Goal: Task Accomplishment & Management: Manage account settings

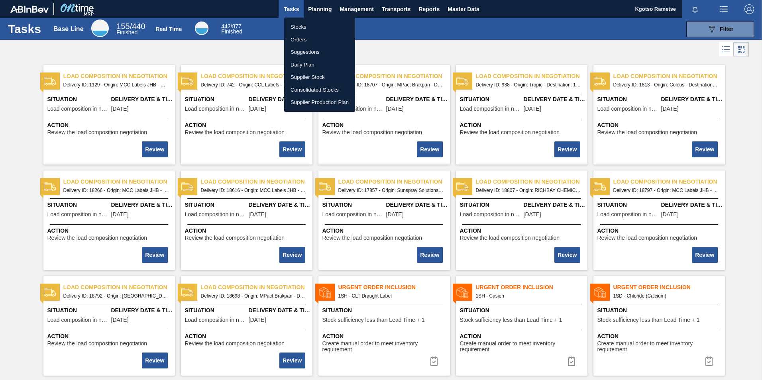
click at [313, 24] on li "Stocks" at bounding box center [319, 27] width 71 height 13
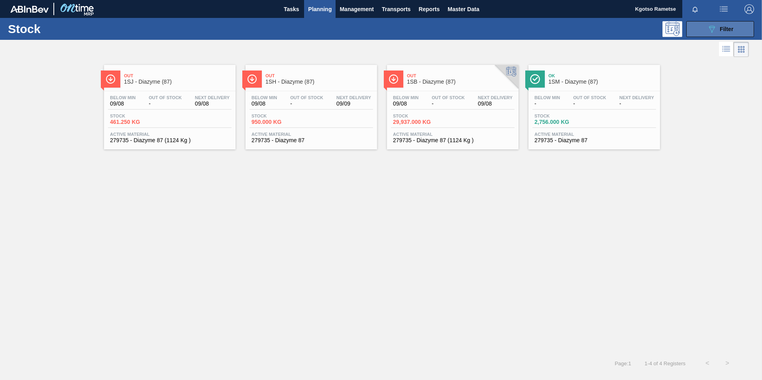
click at [711, 29] on icon "089F7B8B-B2A5-4AFE-B5C0-19BA573D28AC" at bounding box center [712, 29] width 10 height 10
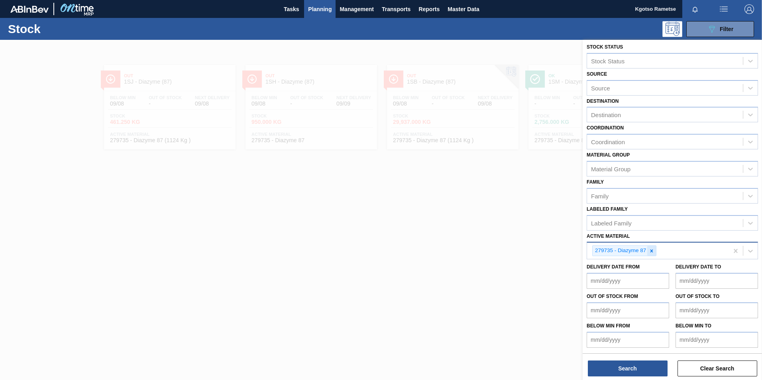
click at [653, 251] on icon at bounding box center [652, 251] width 3 height 3
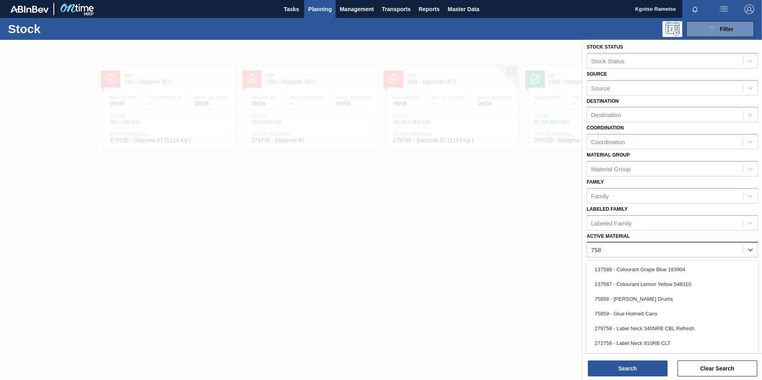
scroll to position [0, 0]
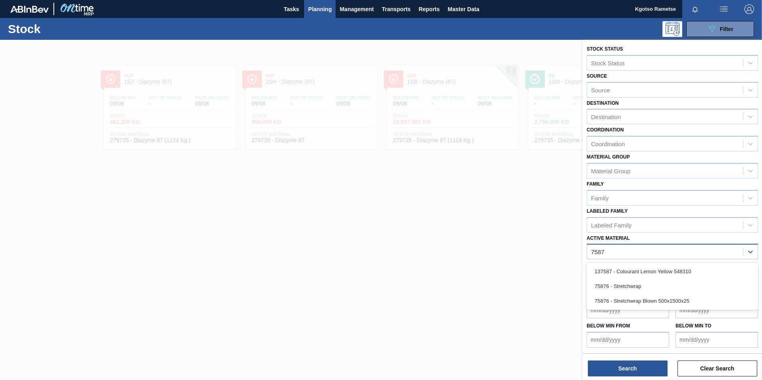
type Material "75876"
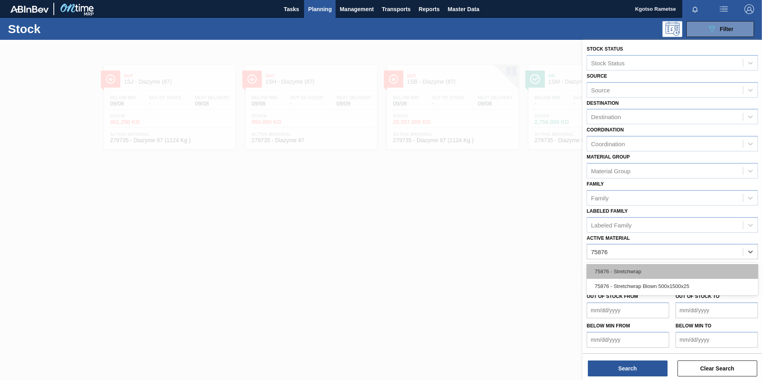
click at [620, 274] on div "75876 - Stretchwrap" at bounding box center [672, 271] width 171 height 15
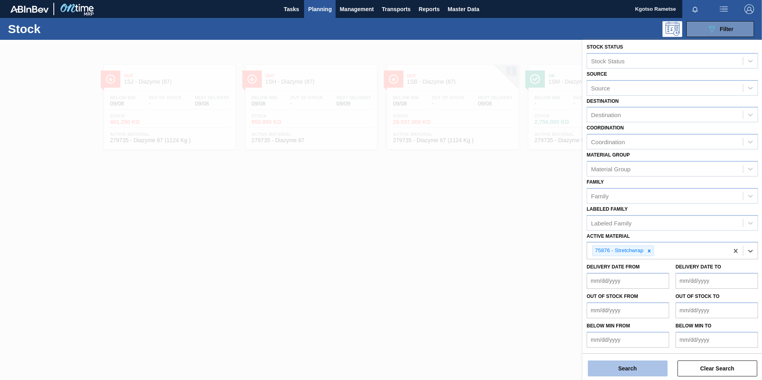
click at [626, 368] on button "Search" at bounding box center [628, 369] width 80 height 16
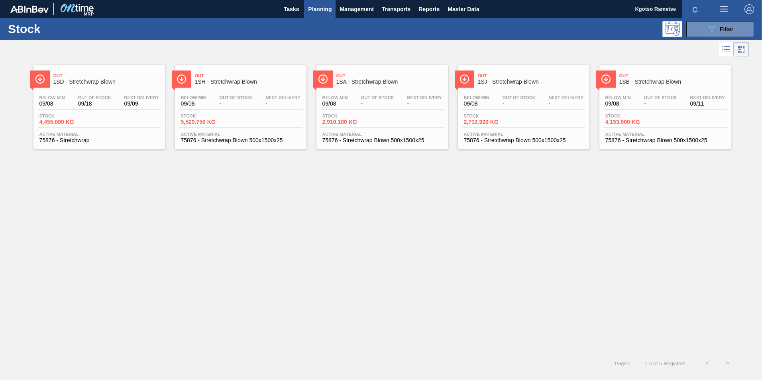
click at [91, 77] on span "Out" at bounding box center [107, 75] width 108 height 5
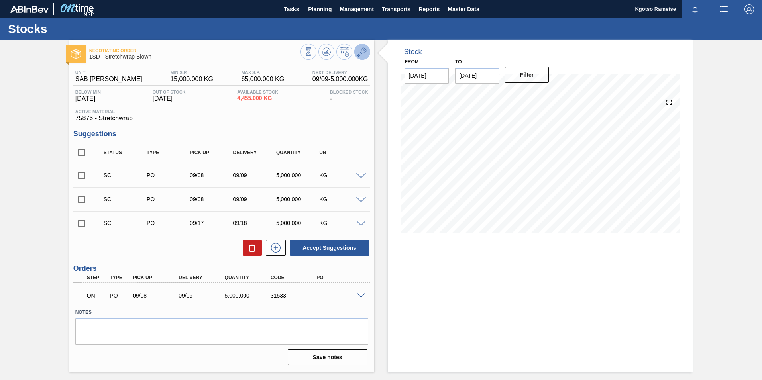
click at [361, 52] on icon at bounding box center [363, 52] width 10 height 10
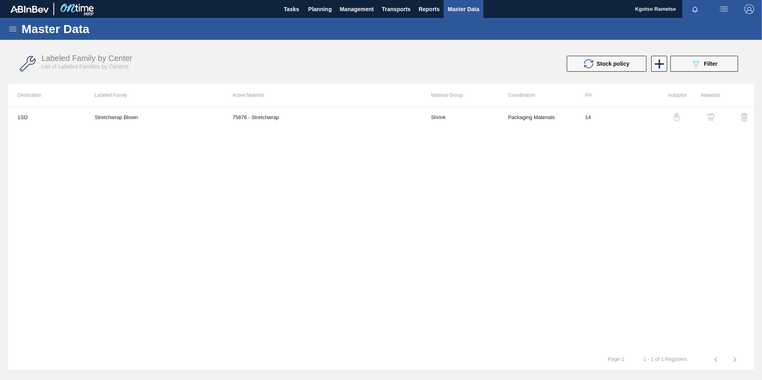
click at [707, 117] on img "button" at bounding box center [711, 117] width 8 height 8
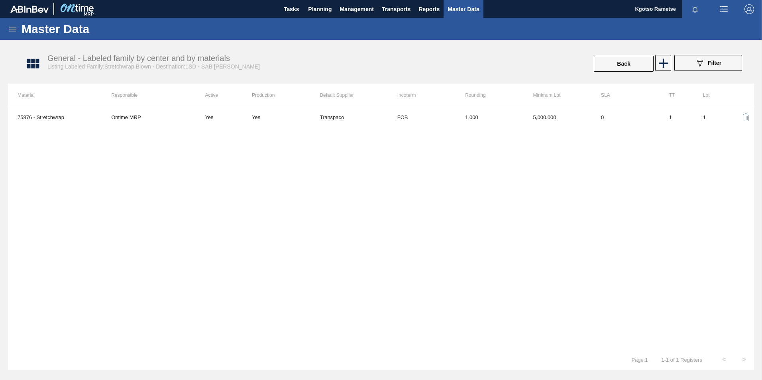
click at [505, 148] on div "75876 - Stretchwrap Ontime MRP Yes Yes Transpaco FOB 1.000 5,000.000 0 1 1" at bounding box center [381, 228] width 746 height 243
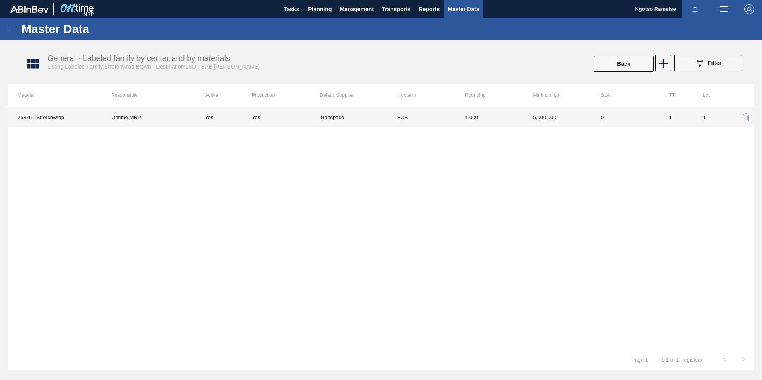
click at [490, 118] on td "1.000" at bounding box center [490, 117] width 68 height 20
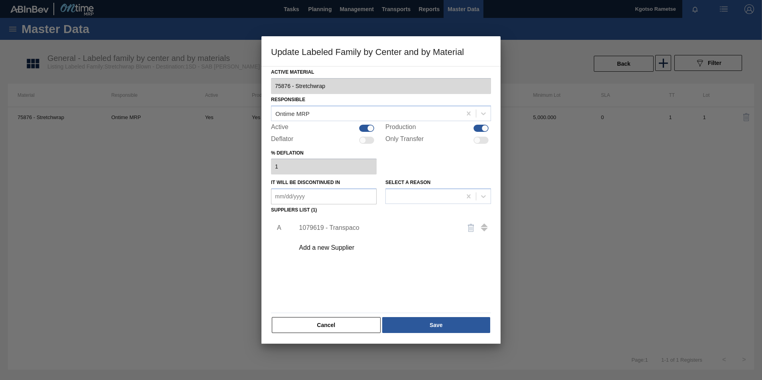
click at [354, 221] on div "1079619 - Transpaco" at bounding box center [390, 228] width 201 height 20
click at [345, 226] on div "1079619 - Transpaco" at bounding box center [377, 227] width 156 height 7
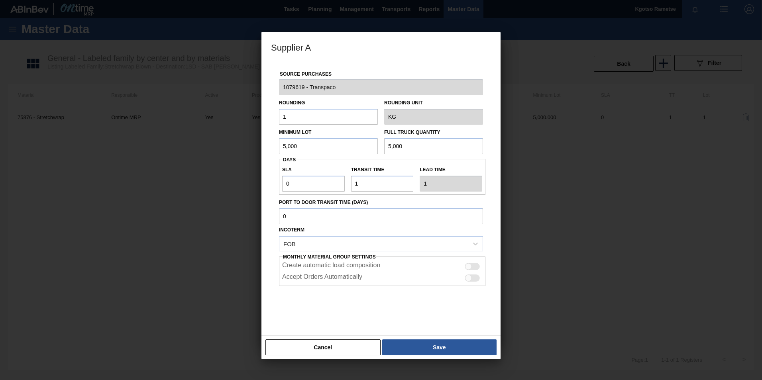
drag, startPoint x: 307, startPoint y: 142, endPoint x: 99, endPoint y: 154, distance: 207.7
click at [99, 154] on div "Supplier A Source Purchases 1079619 - Transpaco Rounding 1 Rounding Unit KG Min…" at bounding box center [381, 190] width 762 height 380
click at [269, 198] on div "Source Purchases 1079619 - Transpaco Rounding 1 Rounding Unit KG Minimum Lot 5,…" at bounding box center [381, 199] width 239 height 274
drag, startPoint x: 295, startPoint y: 184, endPoint x: 228, endPoint y: 175, distance: 67.6
click at [228, 175] on div "Supplier A Source Purchases 1079619 - Transpaco Rounding 1 Rounding Unit KG Min…" at bounding box center [381, 190] width 762 height 380
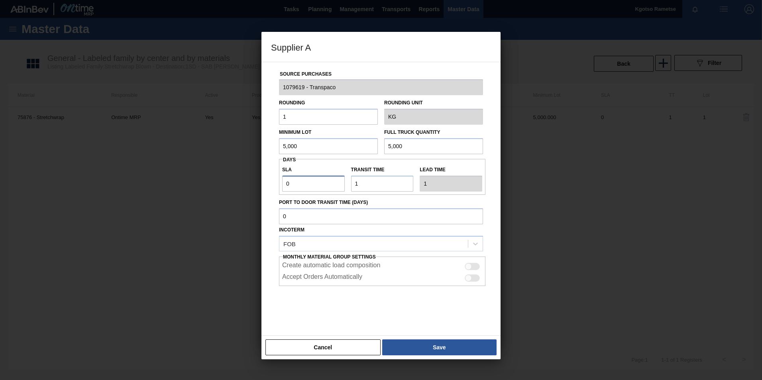
type input "3"
type input "4"
type input "3"
click at [403, 347] on button "Save" at bounding box center [439, 348] width 114 height 16
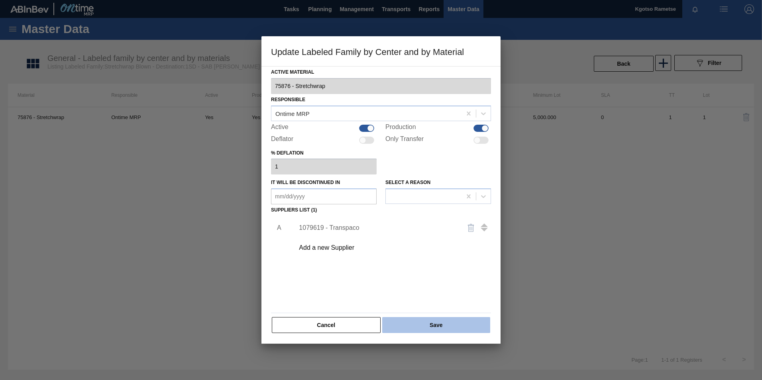
click at [398, 329] on button "Save" at bounding box center [436, 325] width 108 height 16
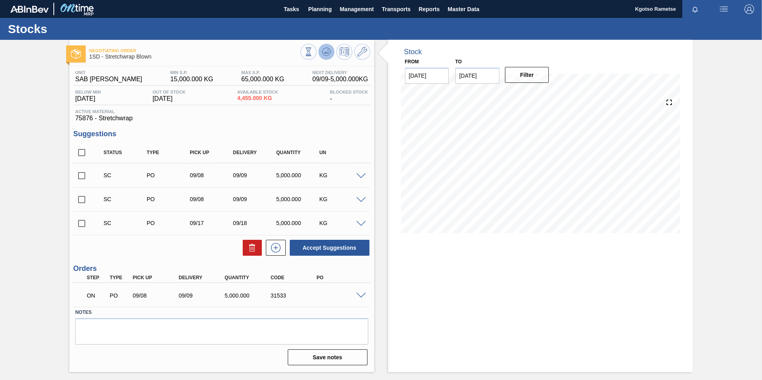
click at [322, 56] on icon at bounding box center [327, 52] width 10 height 10
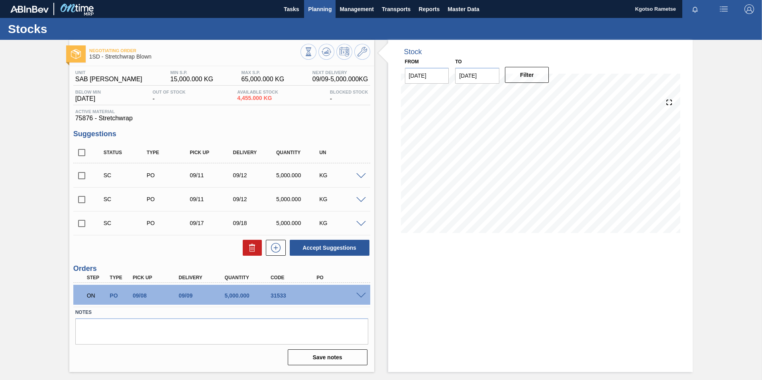
click at [322, 12] on span "Planning" at bounding box center [320, 9] width 24 height 10
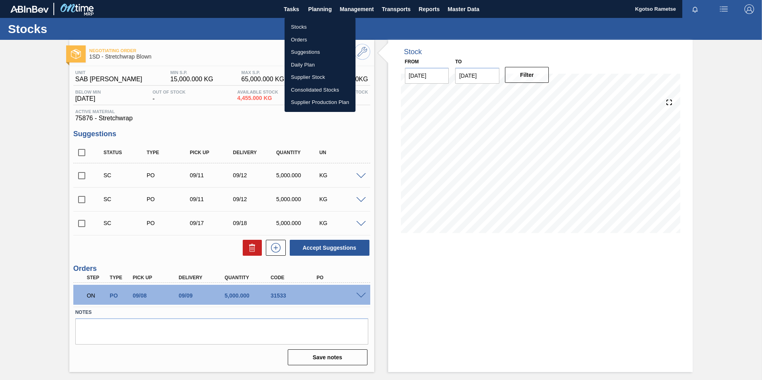
drag, startPoint x: 300, startPoint y: 26, endPoint x: 303, endPoint y: 32, distance: 6.3
click at [300, 26] on li "Stocks" at bounding box center [320, 27] width 71 height 13
